Goal: Check status: Check status

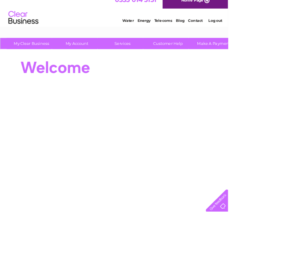
scroll to position [9, 0]
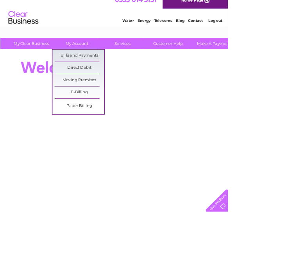
click at [114, 65] on link "Bills and Payments" at bounding box center [103, 72] width 64 height 16
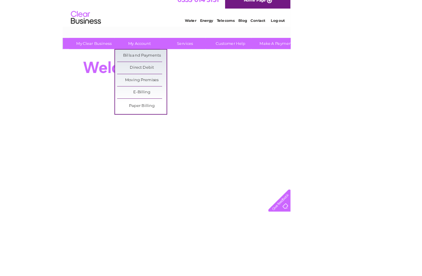
scroll to position [51, 0]
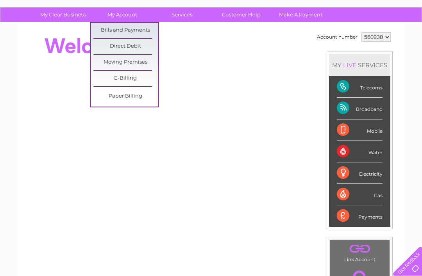
click at [130, 27] on link "Bills and Payments" at bounding box center [125, 31] width 64 height 16
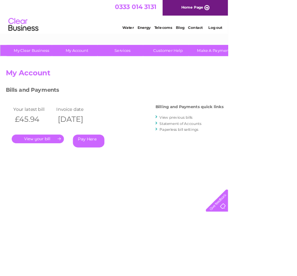
click at [64, 172] on div ". Pay Here" at bounding box center [93, 170] width 156 height 12
click at [59, 178] on link "." at bounding box center [49, 180] width 68 height 11
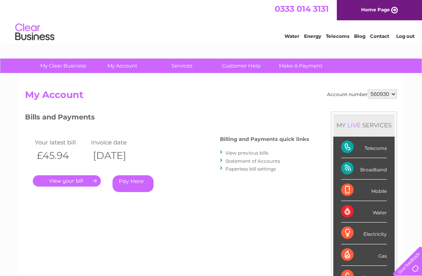
scroll to position [42, 0]
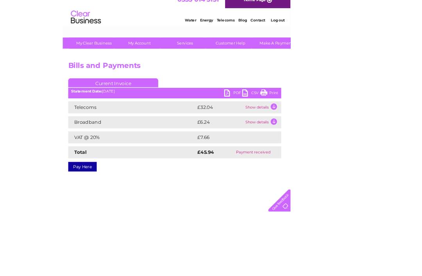
scroll to position [52, 0]
